Goal: Task Accomplishment & Management: Use online tool/utility

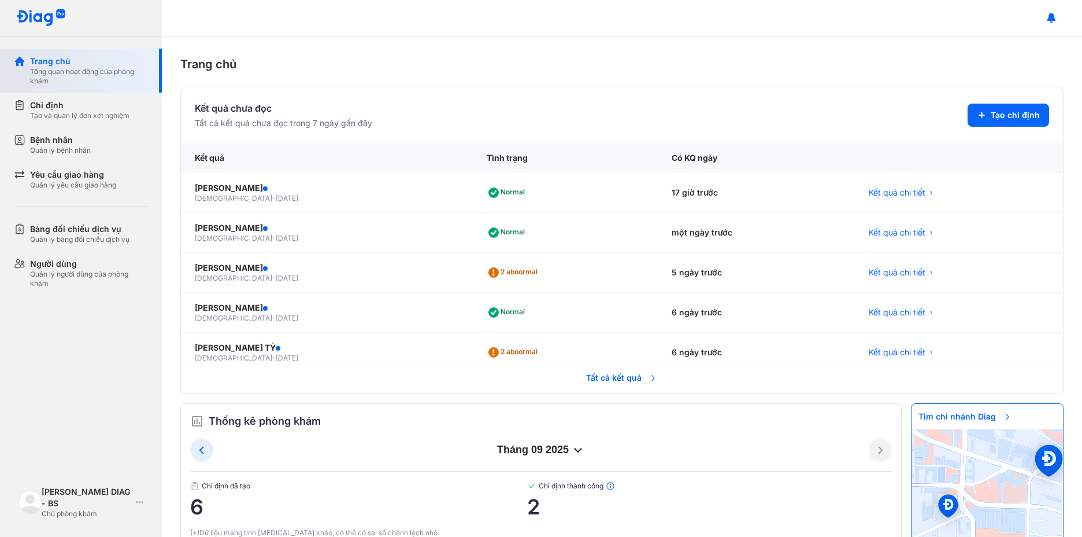
click at [112, 72] on div "Tổng quan hoạt động của phòng khám" at bounding box center [89, 76] width 118 height 19
click at [100, 105] on div "Chỉ định" at bounding box center [79, 105] width 99 height 12
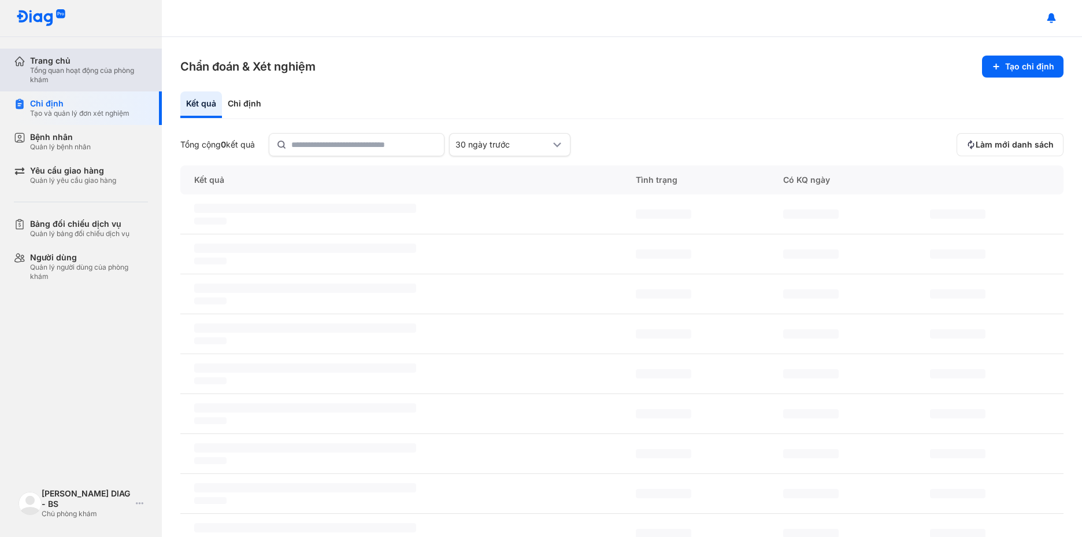
click at [112, 73] on div "Tổng quan hoạt động của phòng khám" at bounding box center [89, 75] width 118 height 19
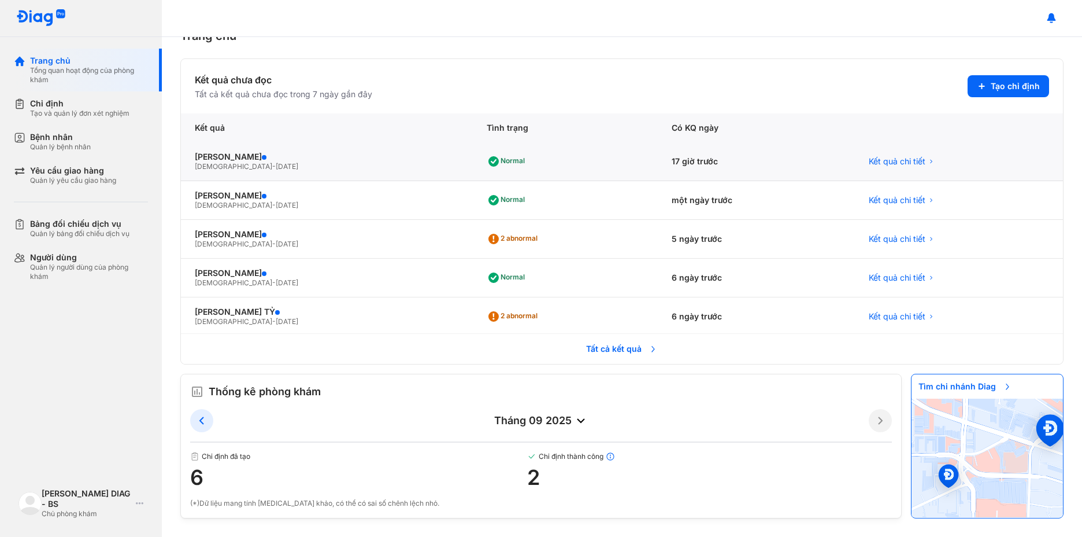
click at [302, 165] on div "[DEMOGRAPHIC_DATA] - [DATE]" at bounding box center [327, 166] width 264 height 9
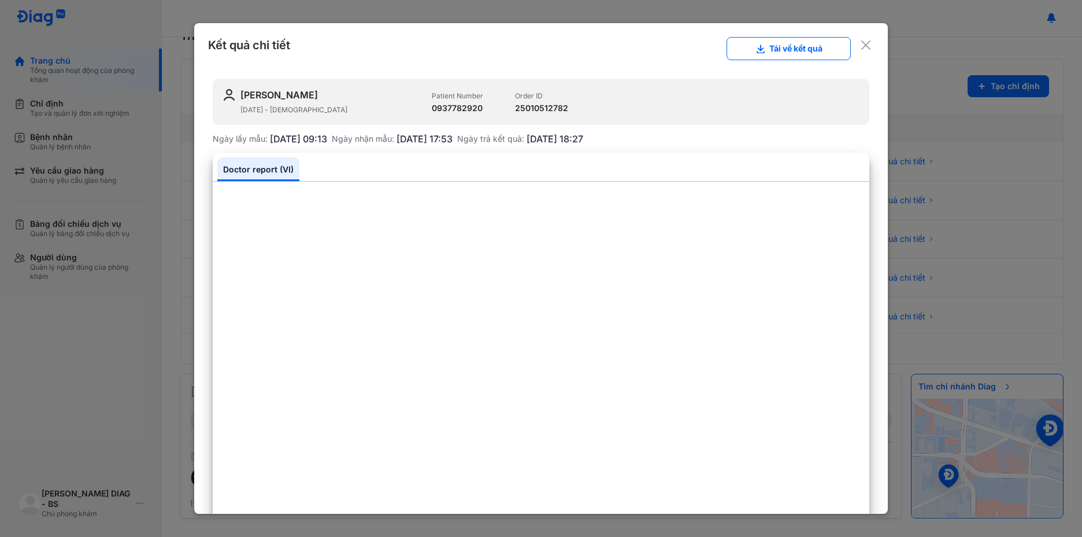
click at [861, 43] on icon at bounding box center [866, 45] width 12 height 12
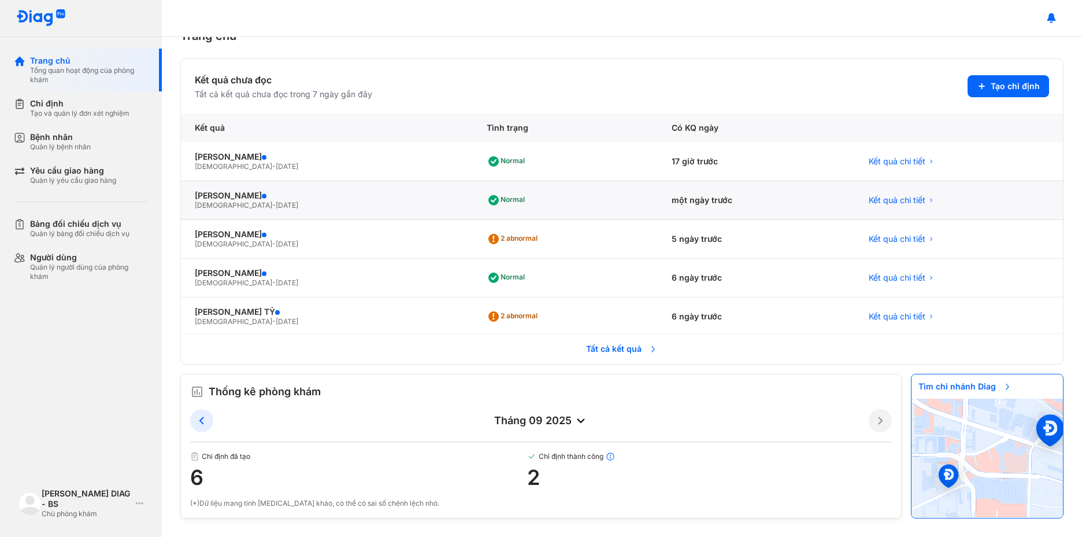
click at [550, 201] on div "Normal" at bounding box center [565, 200] width 185 height 39
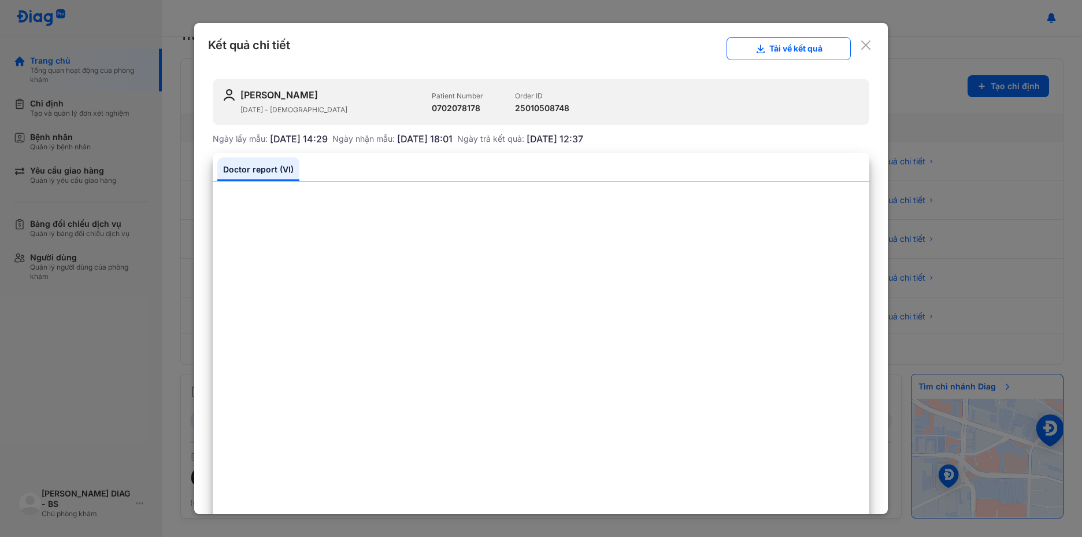
click at [862, 47] on use at bounding box center [866, 44] width 9 height 9
